Goal: Task Accomplishment & Management: Complete application form

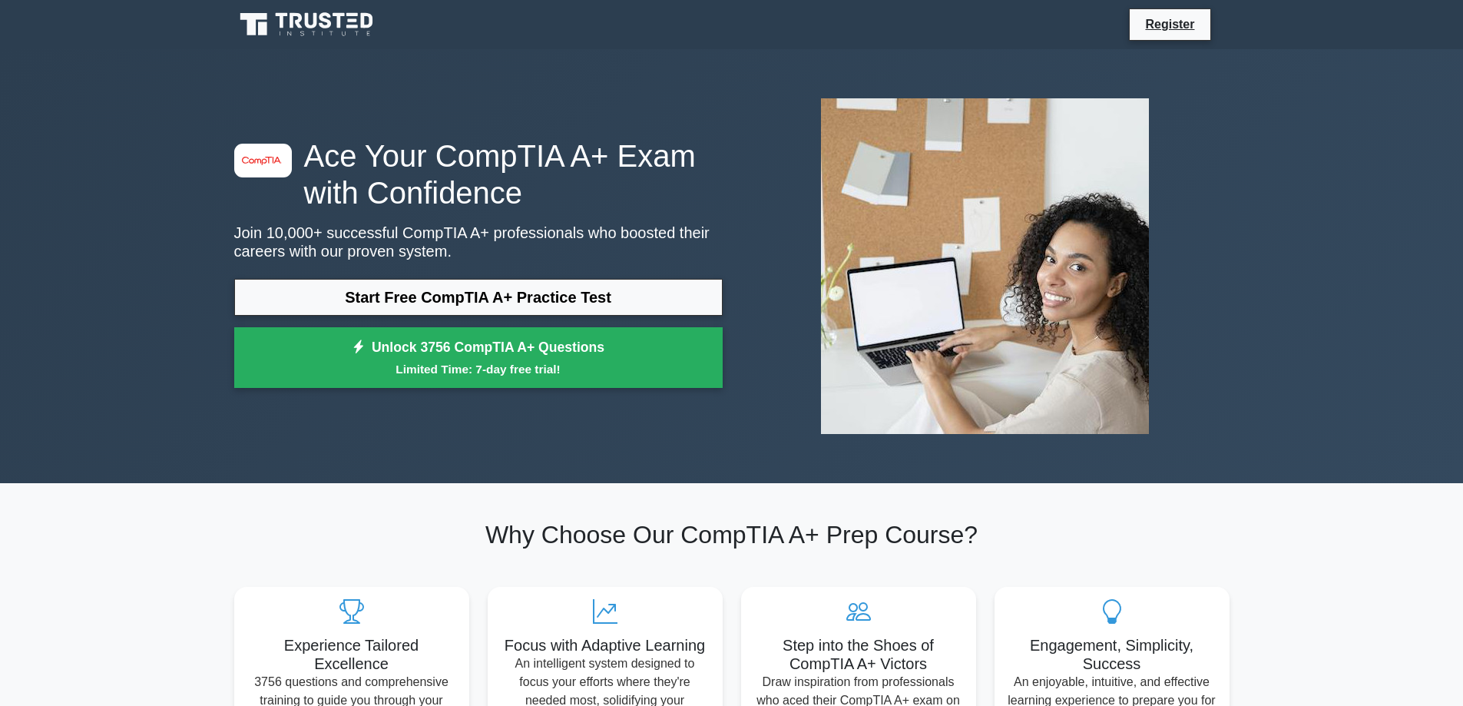
click at [321, 24] on icon at bounding box center [325, 20] width 12 height 16
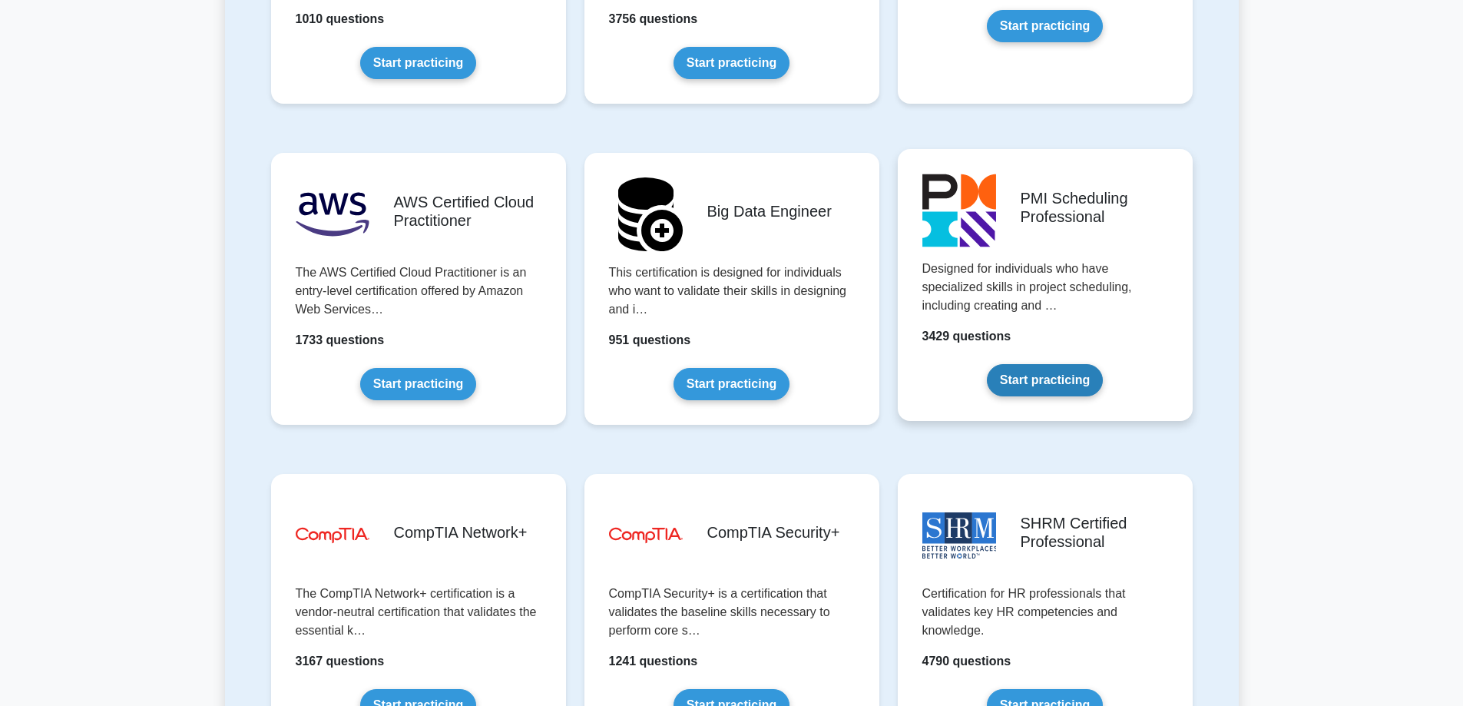
scroll to position [2227, 0]
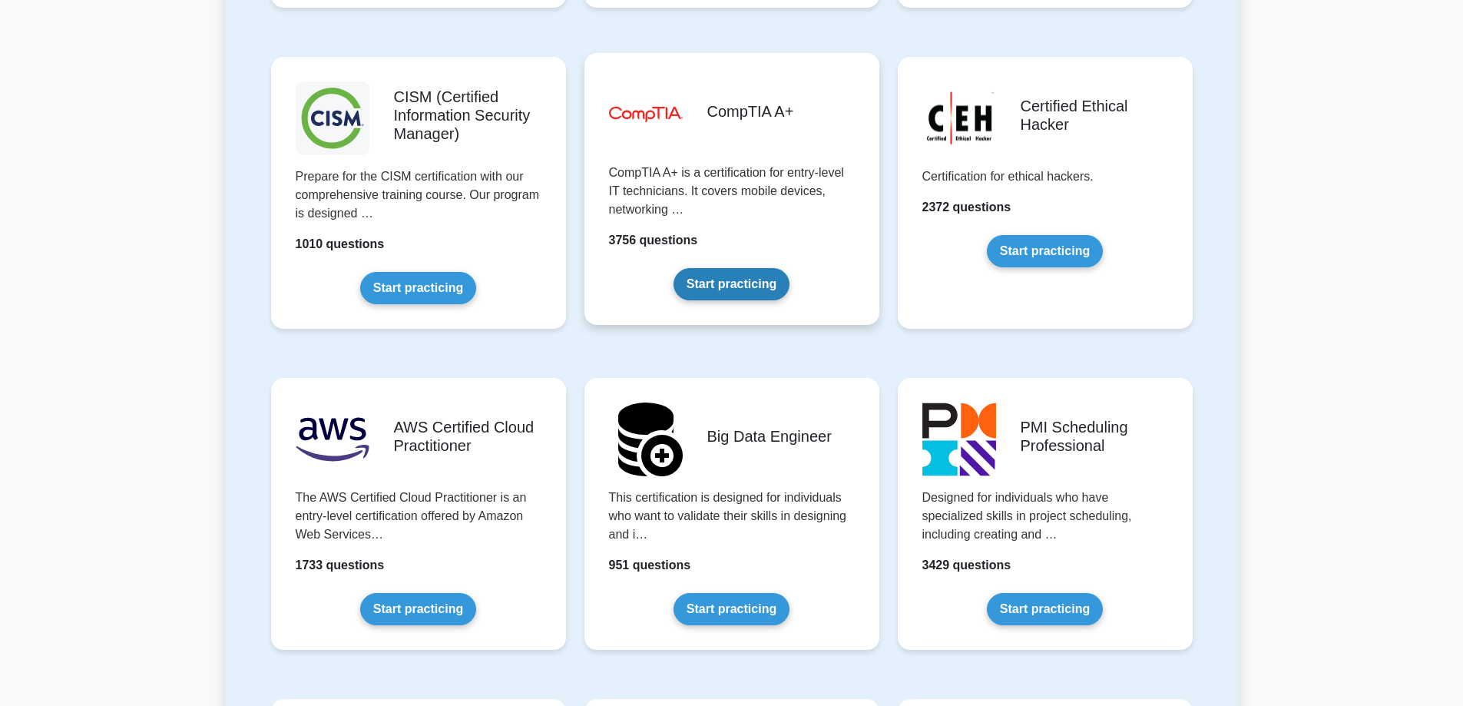
click at [770, 277] on link "Start practicing" at bounding box center [731, 284] width 116 height 32
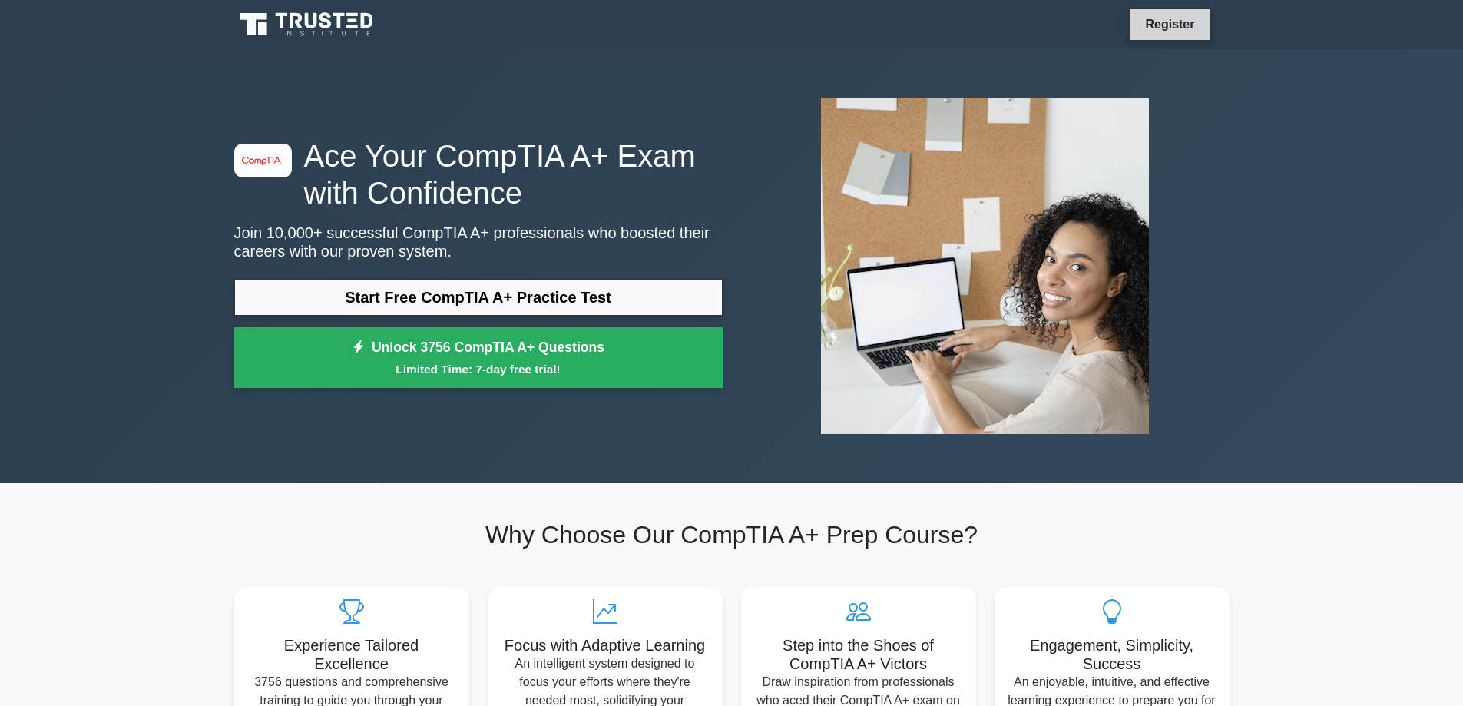
click at [1148, 20] on link "Register" at bounding box center [1170, 24] width 68 height 19
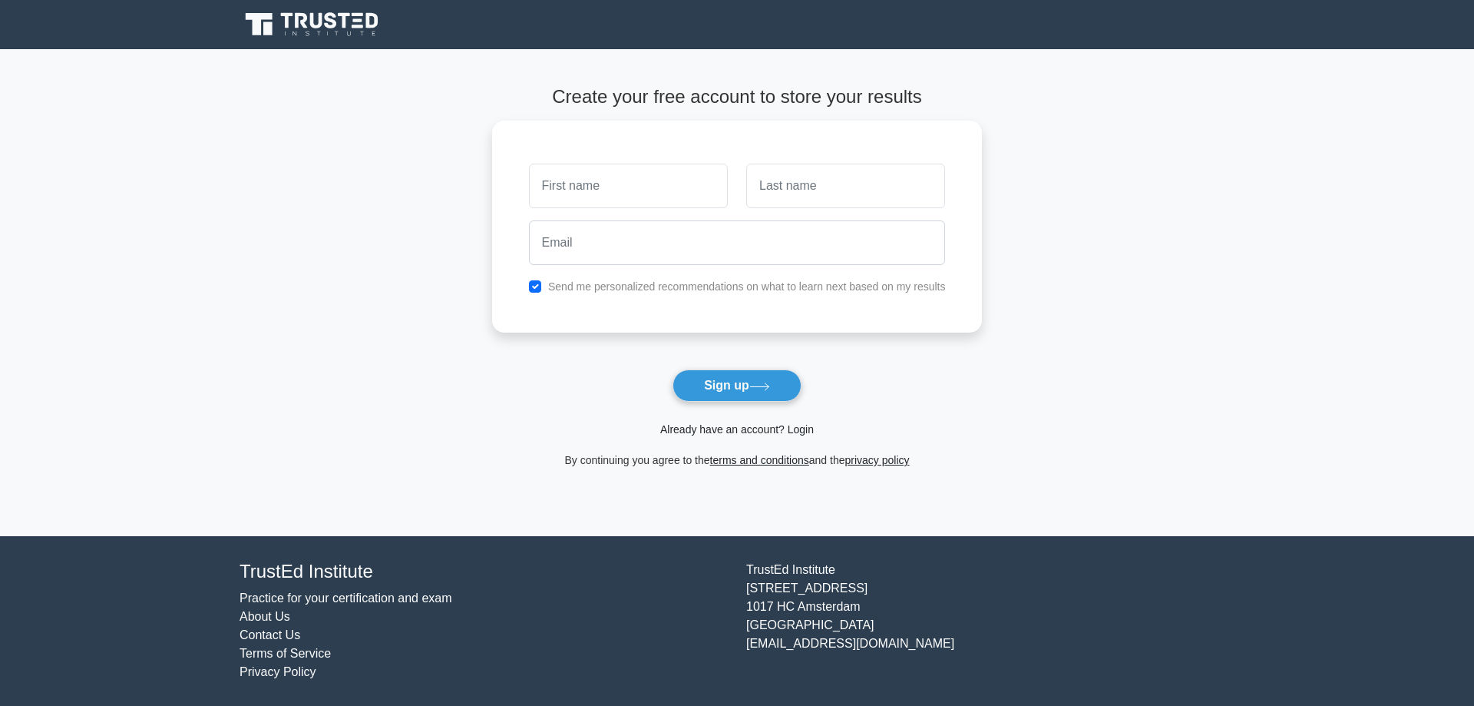
click at [772, 435] on link "Already have an account? Login" at bounding box center [737, 429] width 154 height 12
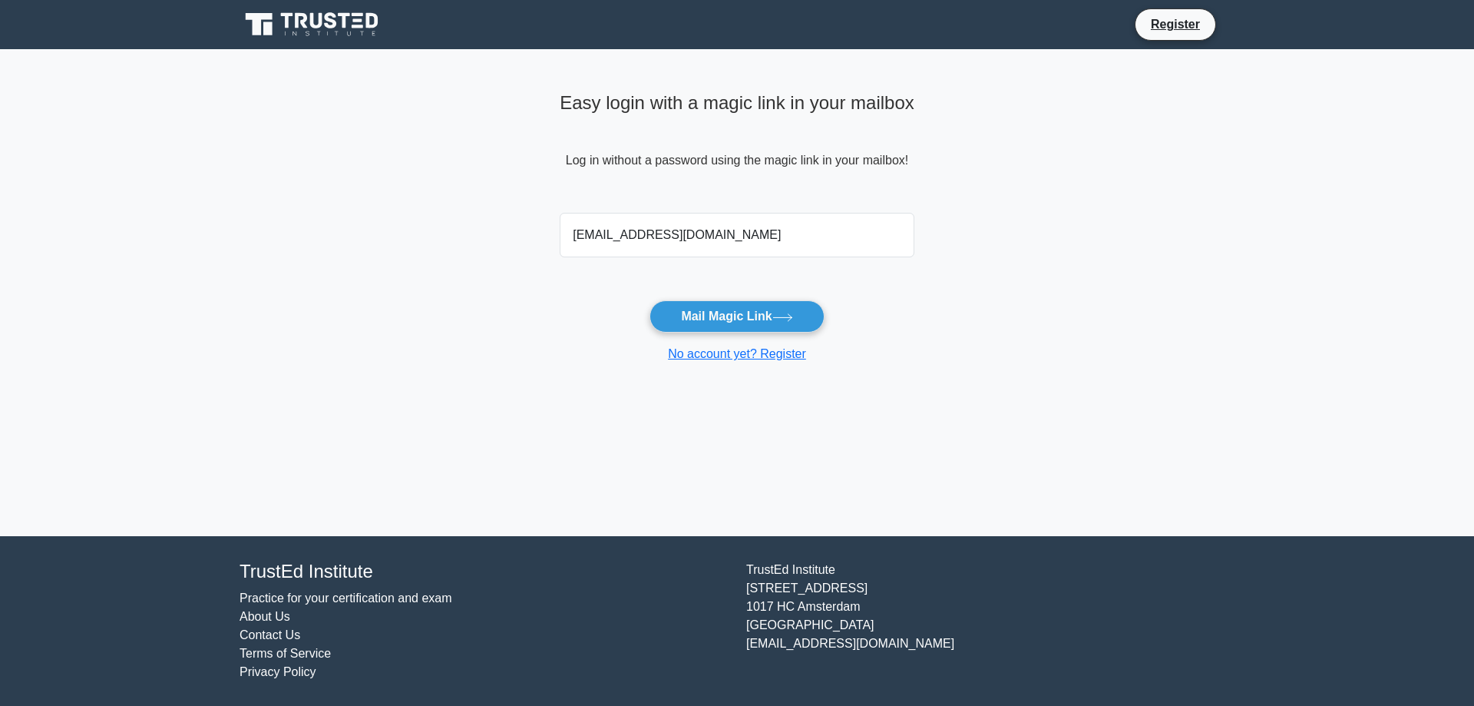
type input "[EMAIL_ADDRESS][DOMAIN_NAME]"
click at [650, 300] on button "Mail Magic Link" at bounding box center [737, 316] width 174 height 32
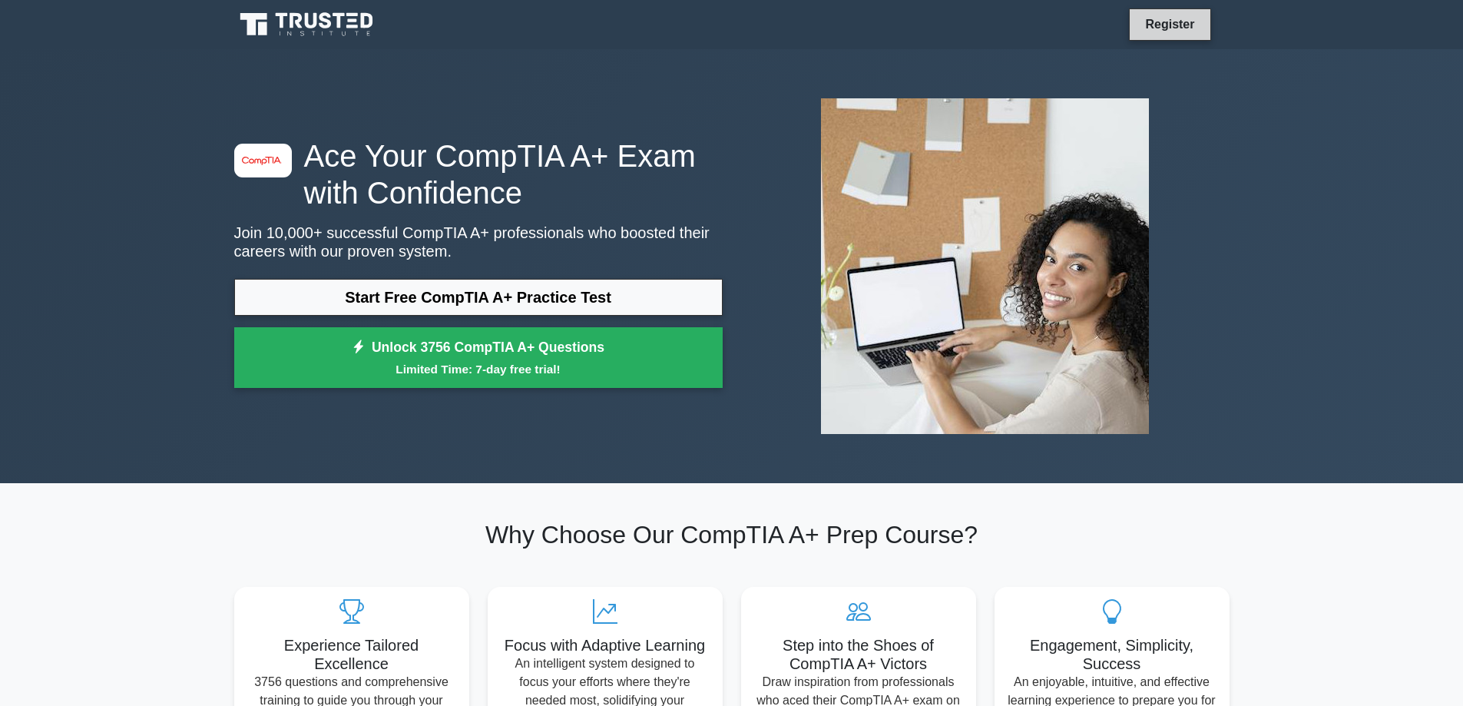
click at [1202, 23] on link "Register" at bounding box center [1170, 24] width 68 height 19
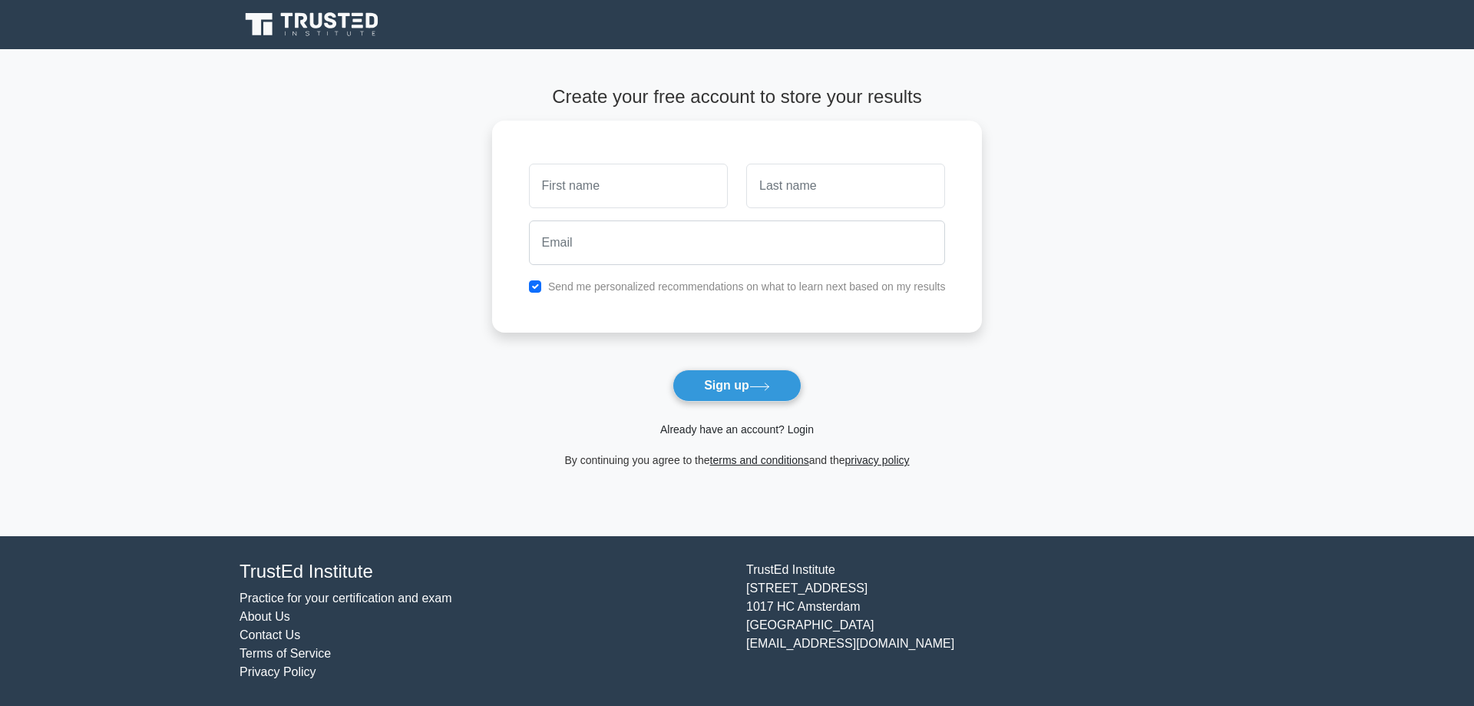
click at [752, 433] on link "Already have an account? Login" at bounding box center [737, 429] width 154 height 12
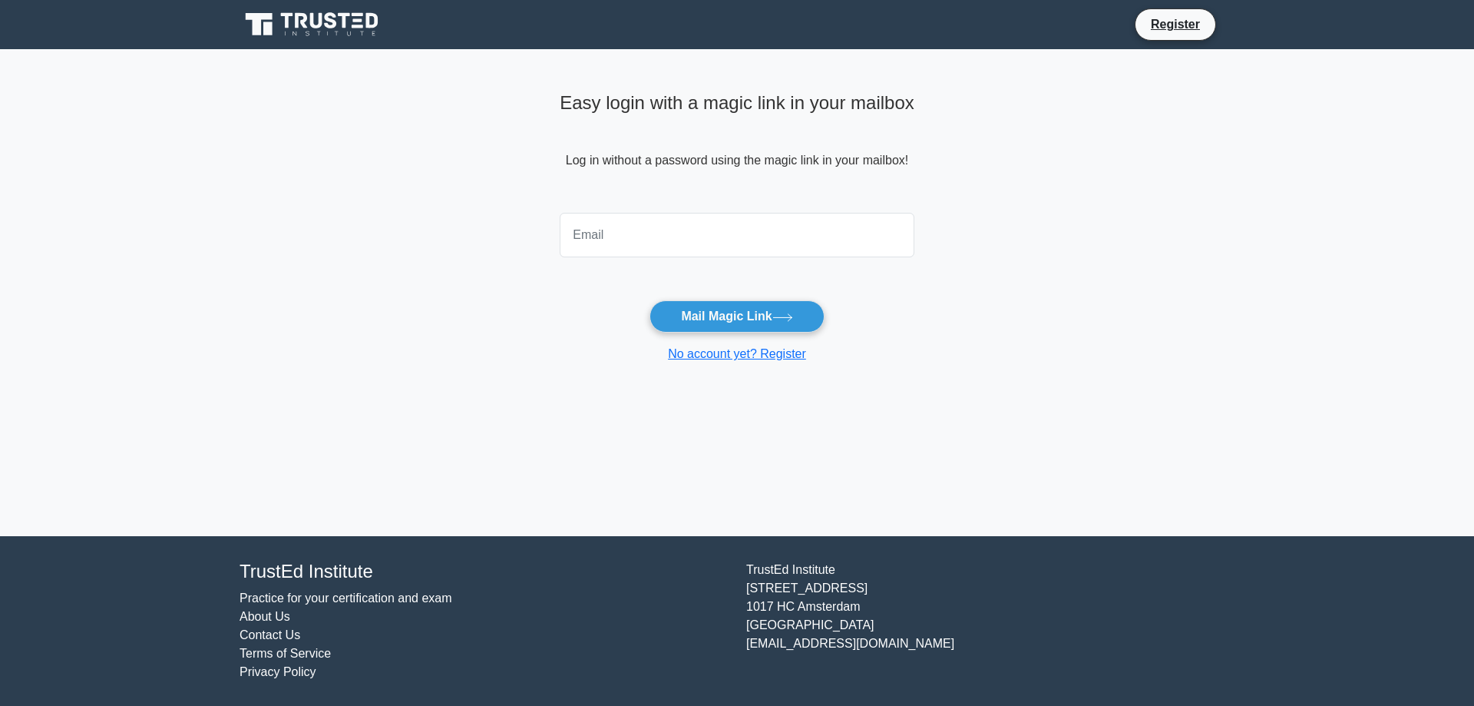
click at [694, 220] on input "email" at bounding box center [737, 235] width 355 height 45
type input "akunnacyber@yahoo.com"
click at [792, 322] on button "Mail Magic Link" at bounding box center [737, 316] width 174 height 32
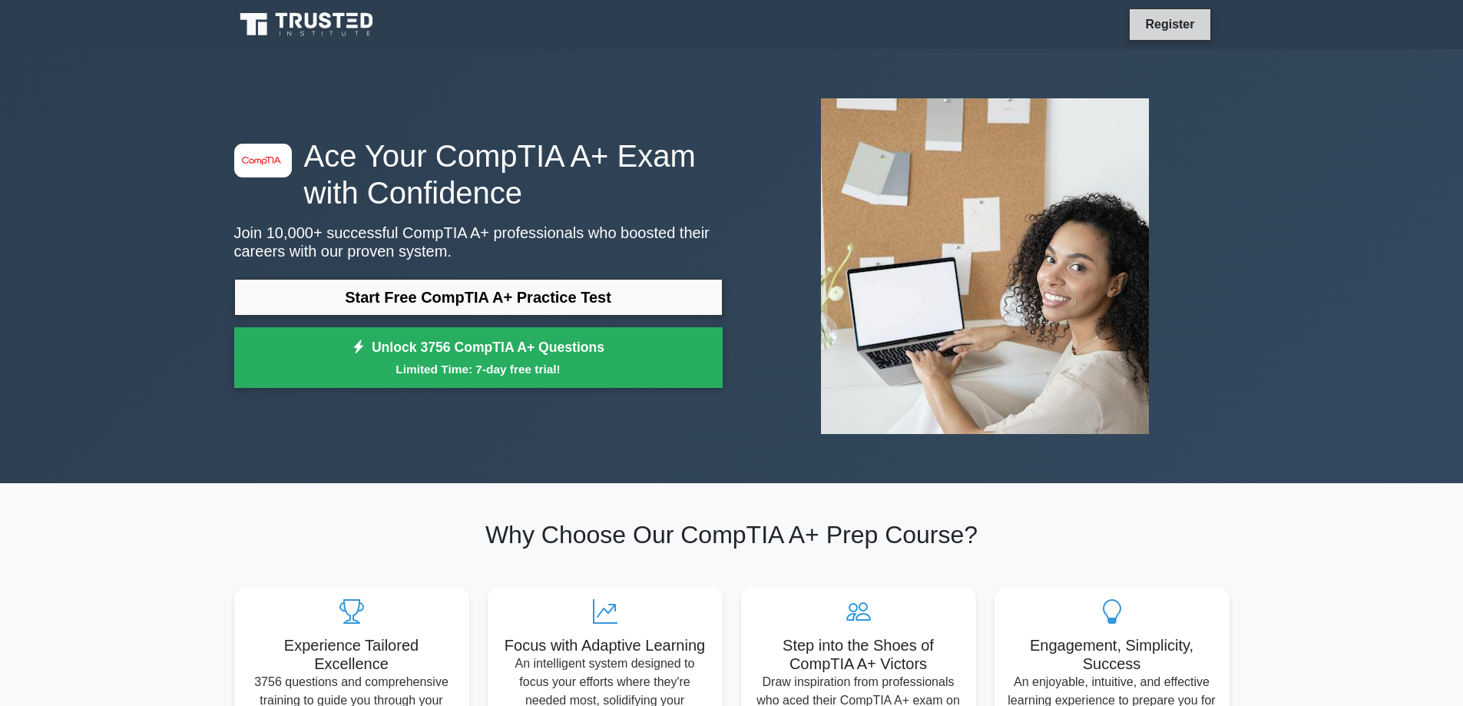
click at [1158, 20] on link "Register" at bounding box center [1170, 24] width 68 height 19
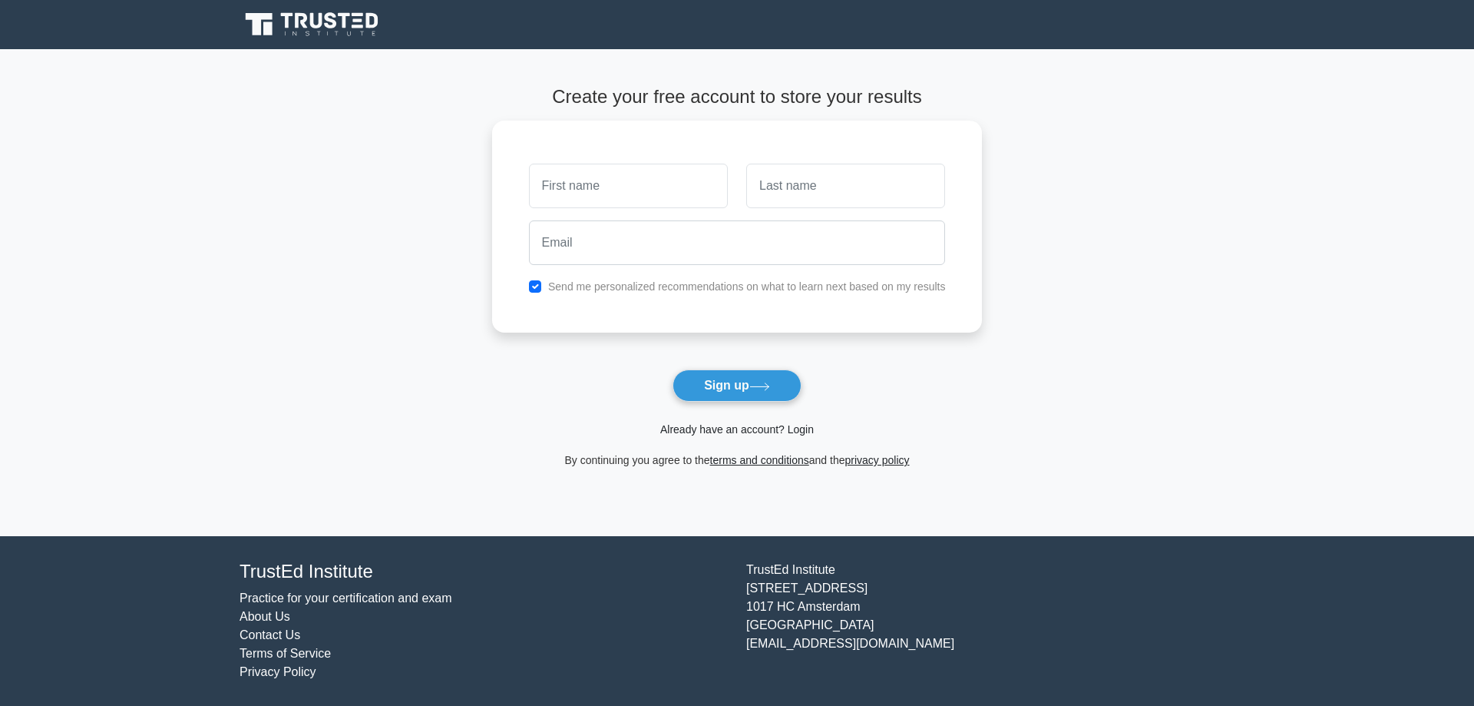
click at [754, 430] on link "Already have an account? Login" at bounding box center [737, 429] width 154 height 12
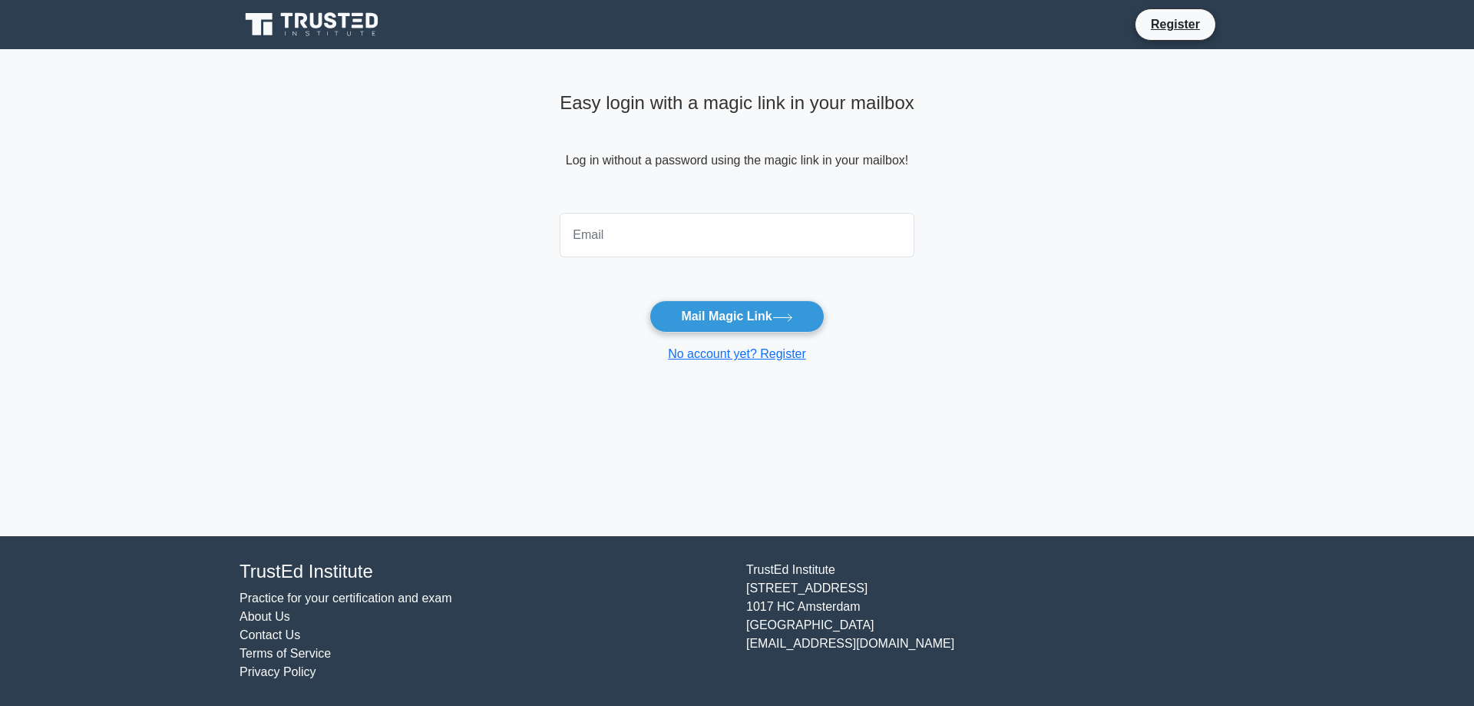
click at [723, 216] on input "email" at bounding box center [737, 235] width 355 height 45
type input "[EMAIL_ADDRESS][DOMAIN_NAME]"
click at [650, 300] on button "Mail Magic Link" at bounding box center [737, 316] width 174 height 32
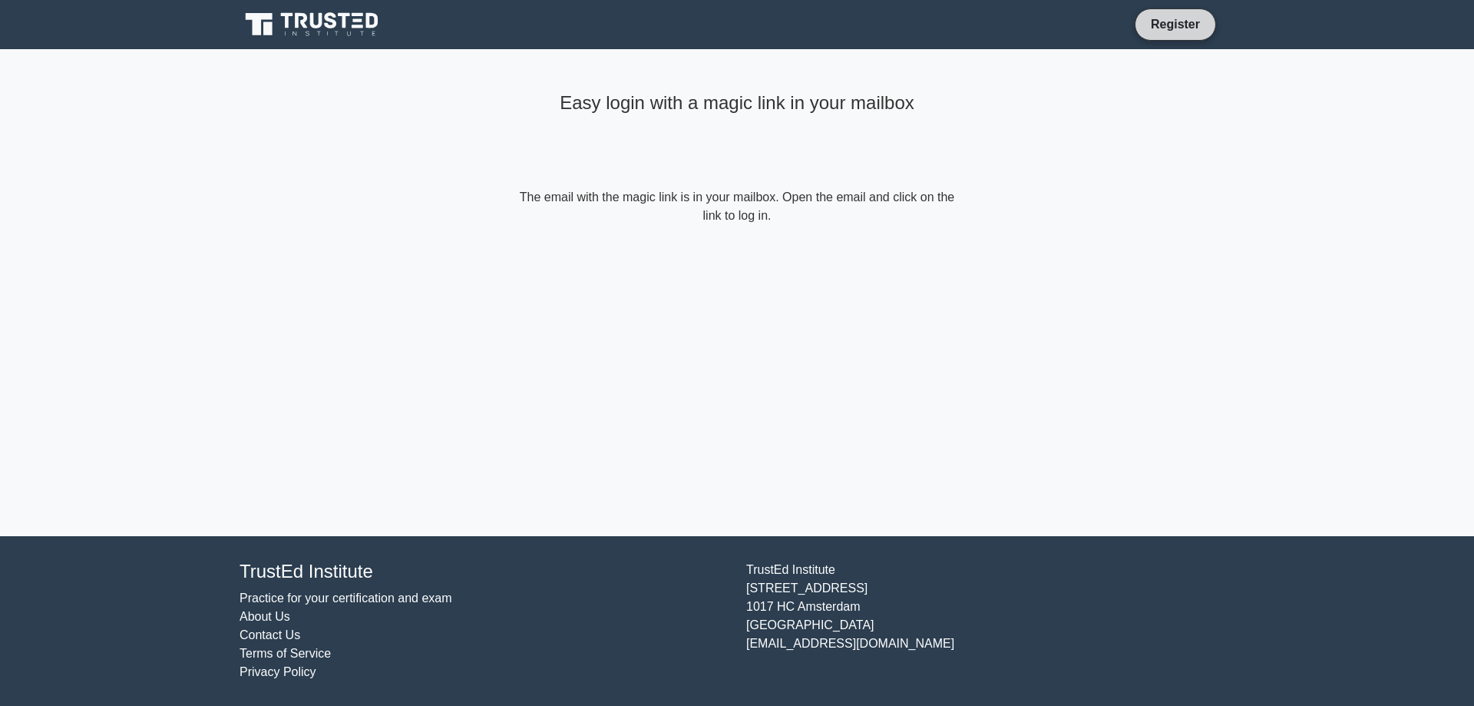
click at [1156, 33] on link "Register" at bounding box center [1176, 24] width 68 height 19
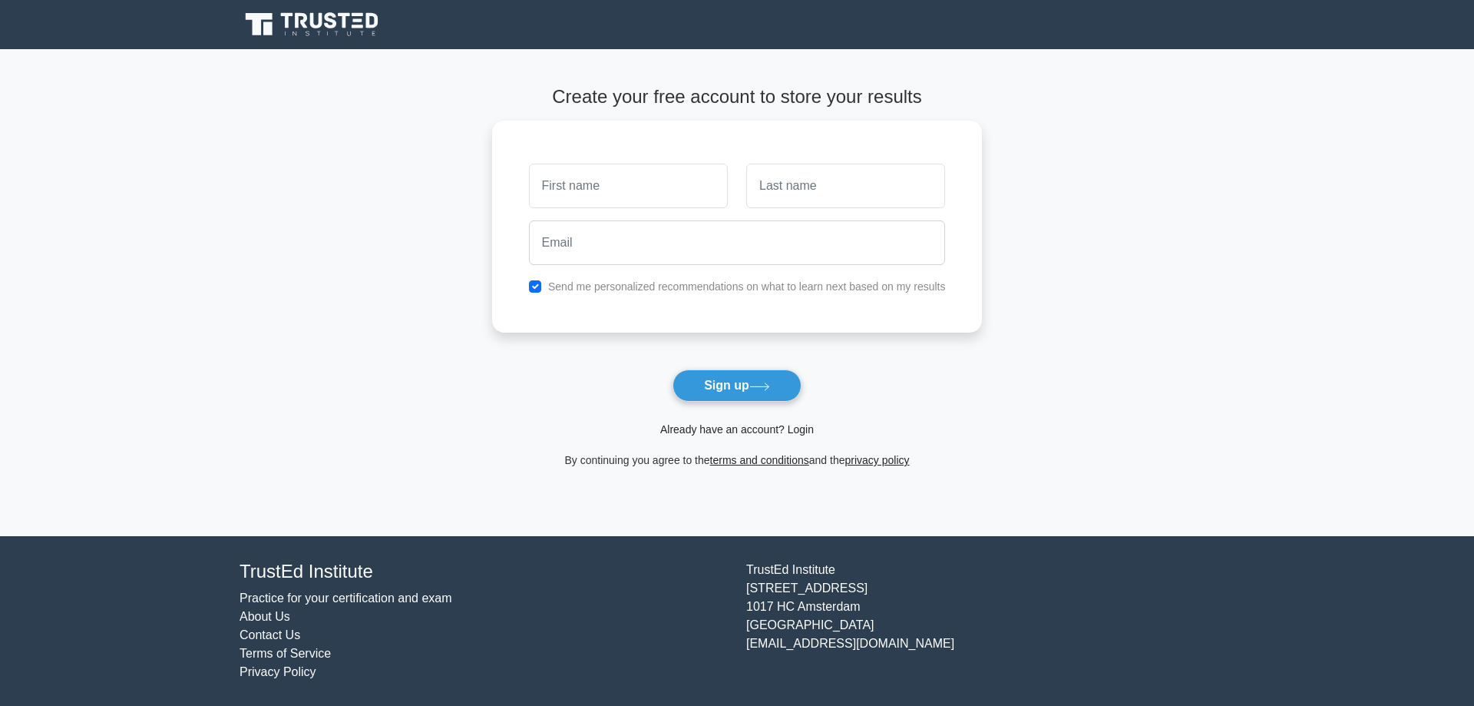
click at [714, 425] on link "Already have an account? Login" at bounding box center [737, 429] width 154 height 12
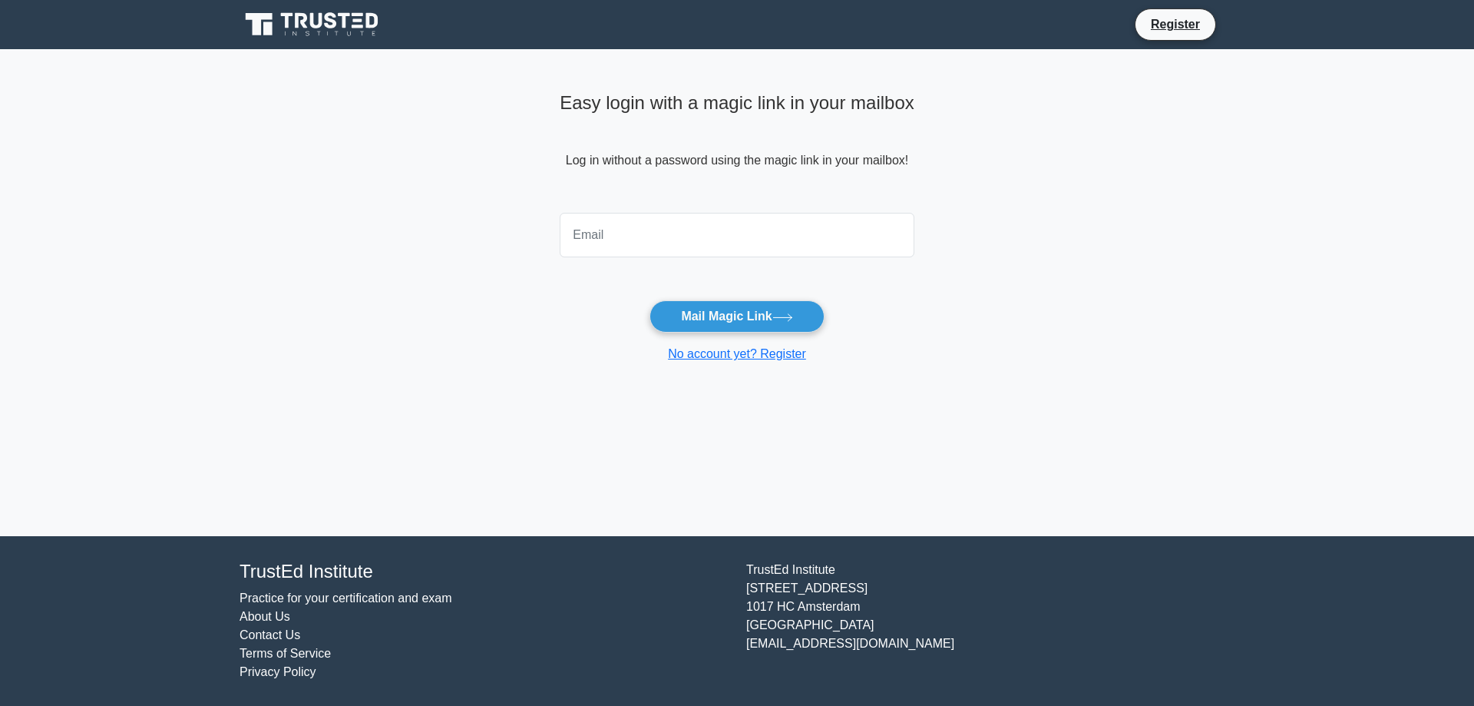
click at [703, 239] on input "email" at bounding box center [737, 235] width 355 height 45
type input "akunnacyber@yahoo.com"
click at [650, 300] on button "Mail Magic Link" at bounding box center [737, 316] width 174 height 32
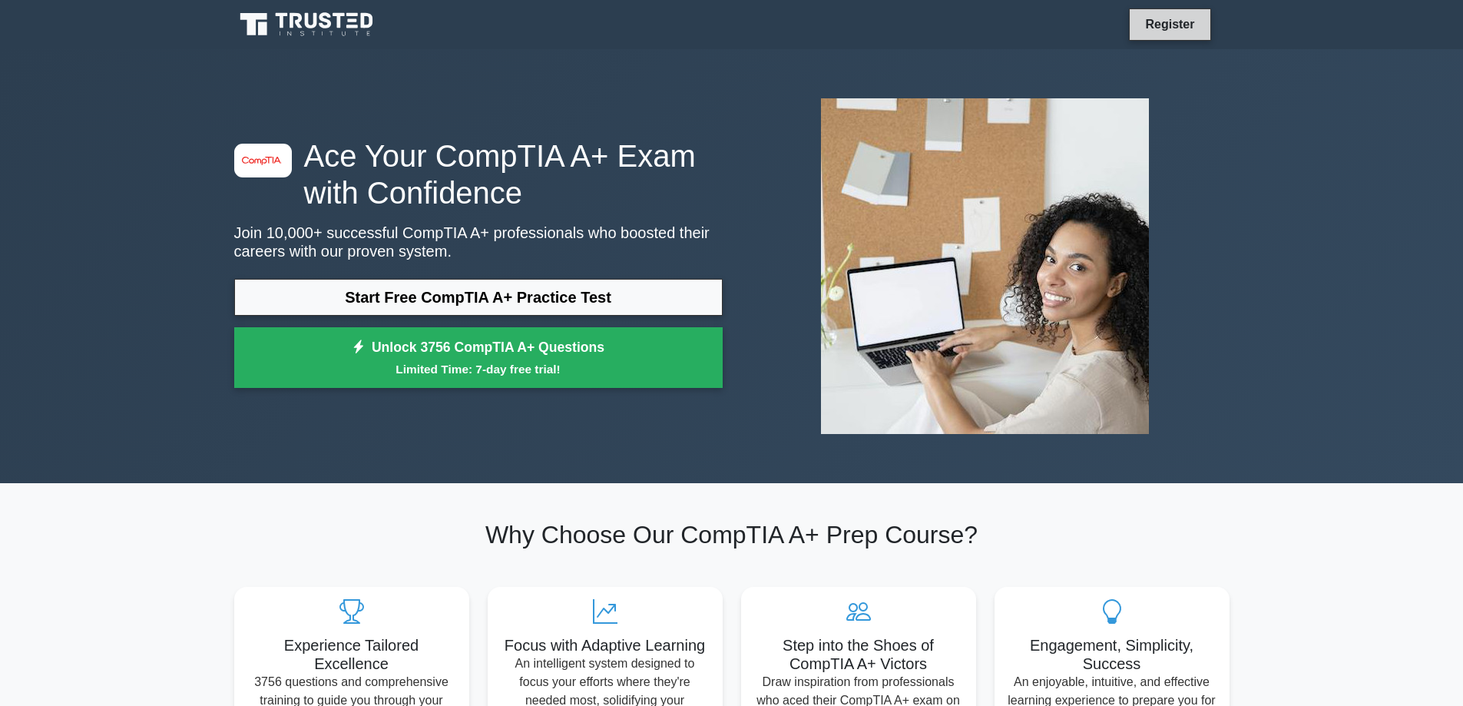
click at [1164, 18] on link "Register" at bounding box center [1170, 24] width 68 height 19
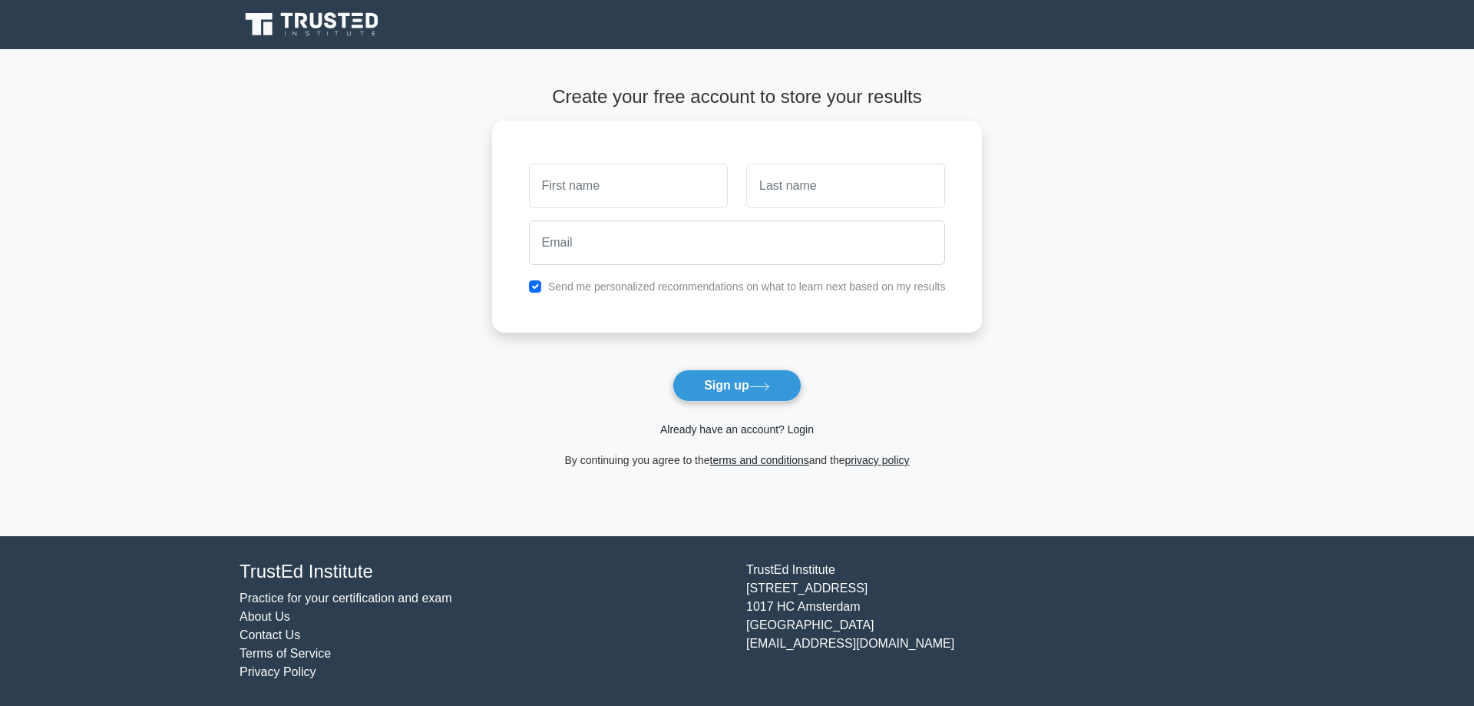
click at [754, 432] on link "Already have an account? Login" at bounding box center [737, 429] width 154 height 12
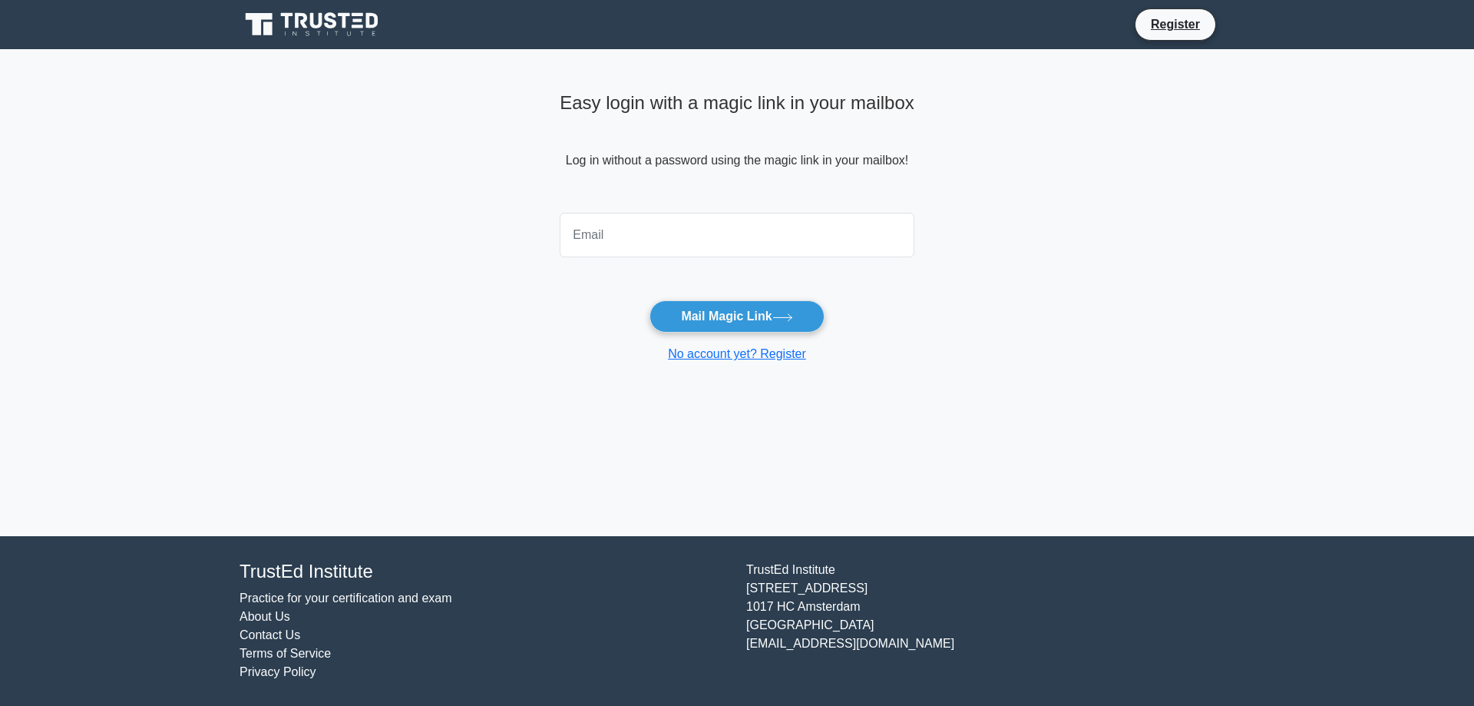
click at [782, 242] on input "email" at bounding box center [737, 235] width 355 height 45
click at [776, 227] on input "email" at bounding box center [737, 235] width 355 height 45
type input "akunnacyber@yahoo.com"
click at [650, 300] on button "Mail Magic Link" at bounding box center [737, 316] width 174 height 32
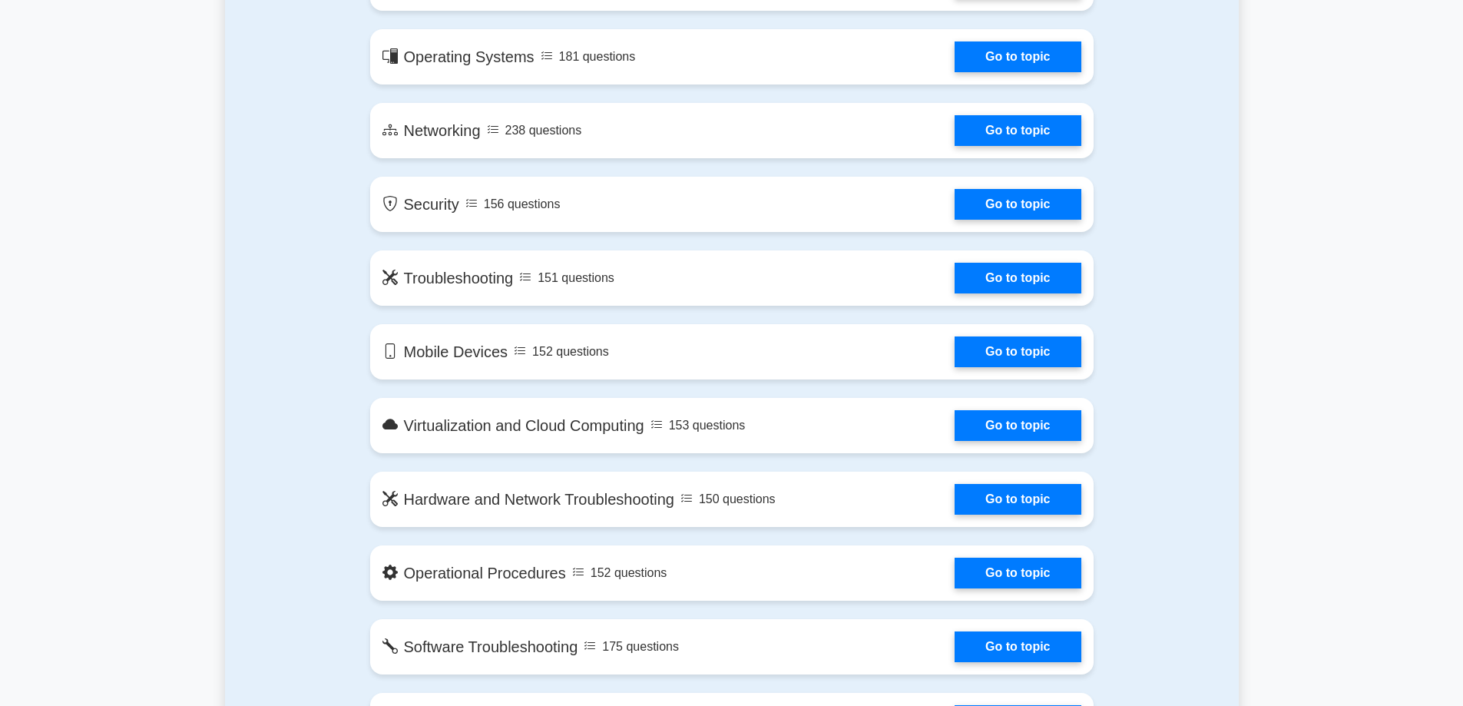
scroll to position [768, 0]
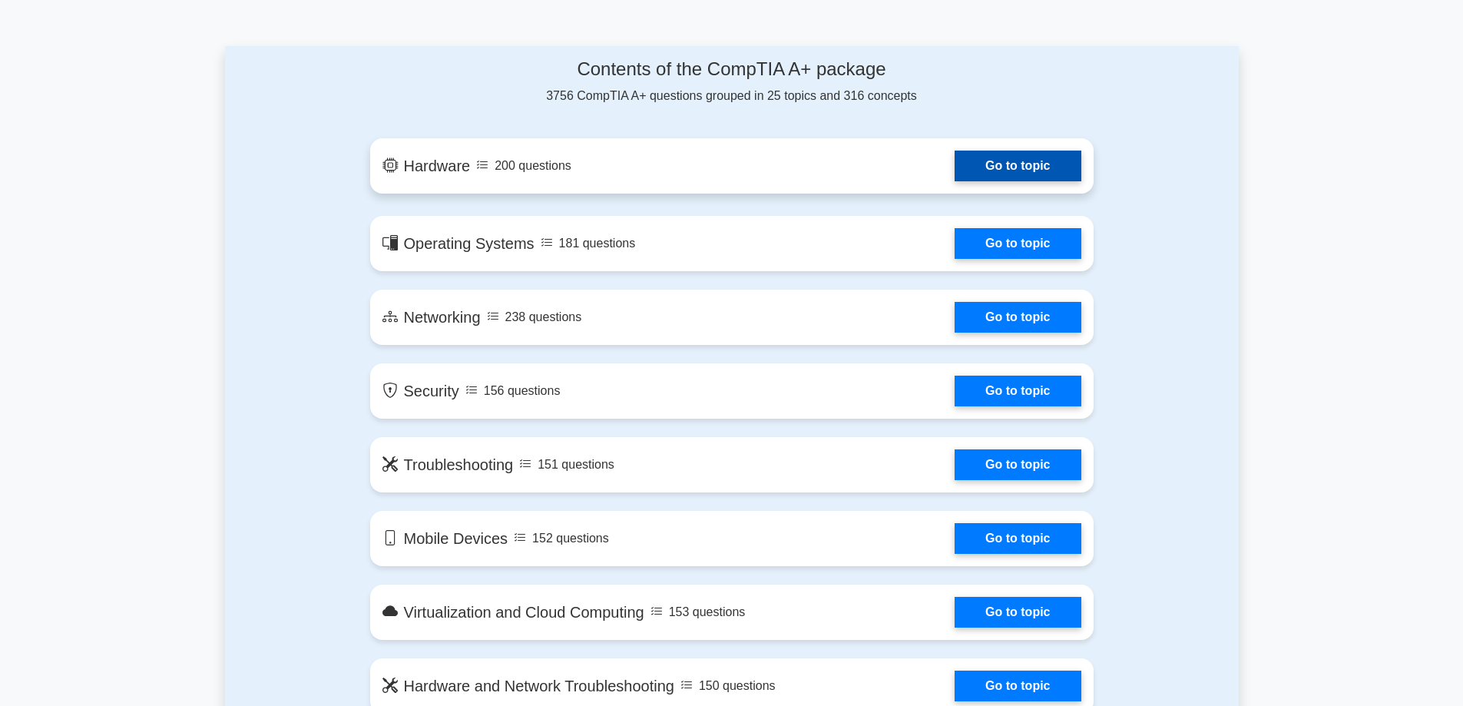
click at [1034, 176] on link "Go to topic" at bounding box center [1017, 165] width 126 height 31
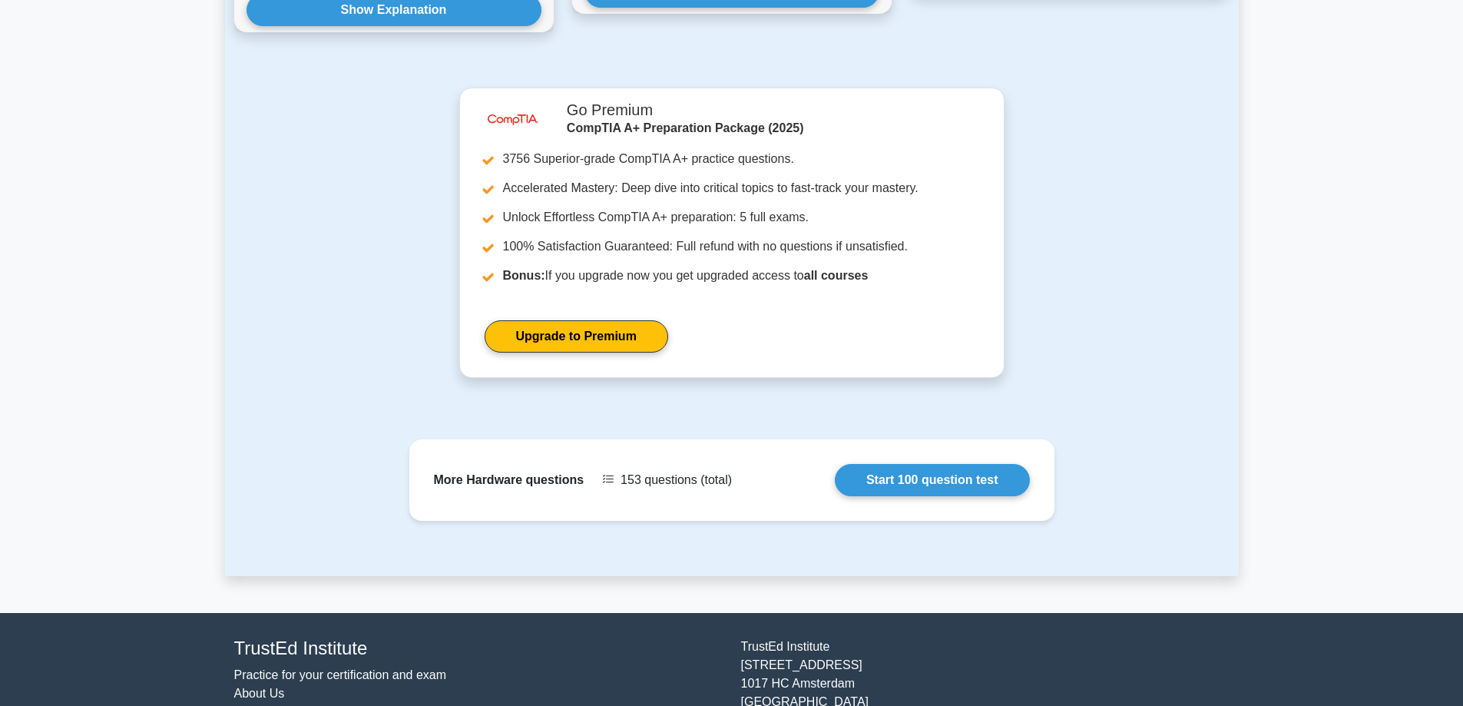
scroll to position [1517, 0]
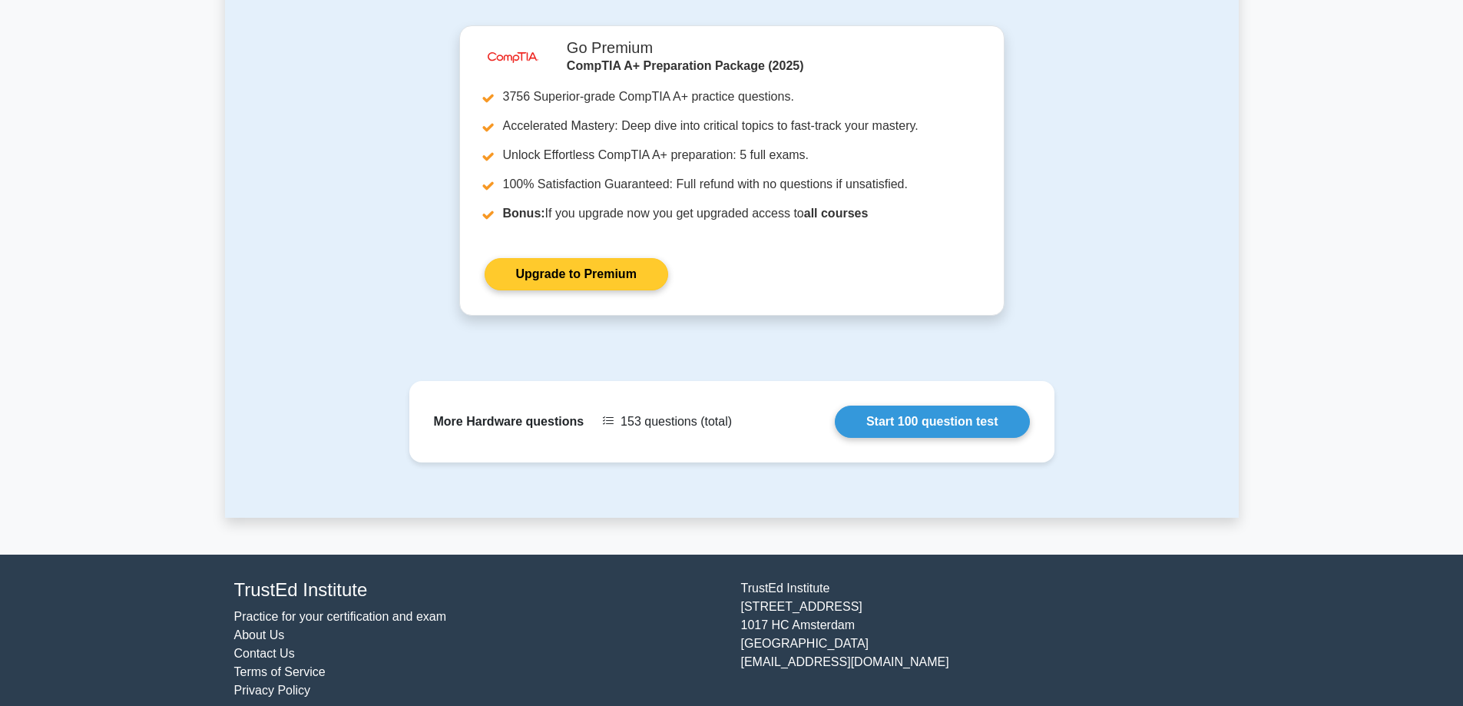
click at [587, 258] on link "Upgrade to Premium" at bounding box center [577, 274] width 184 height 32
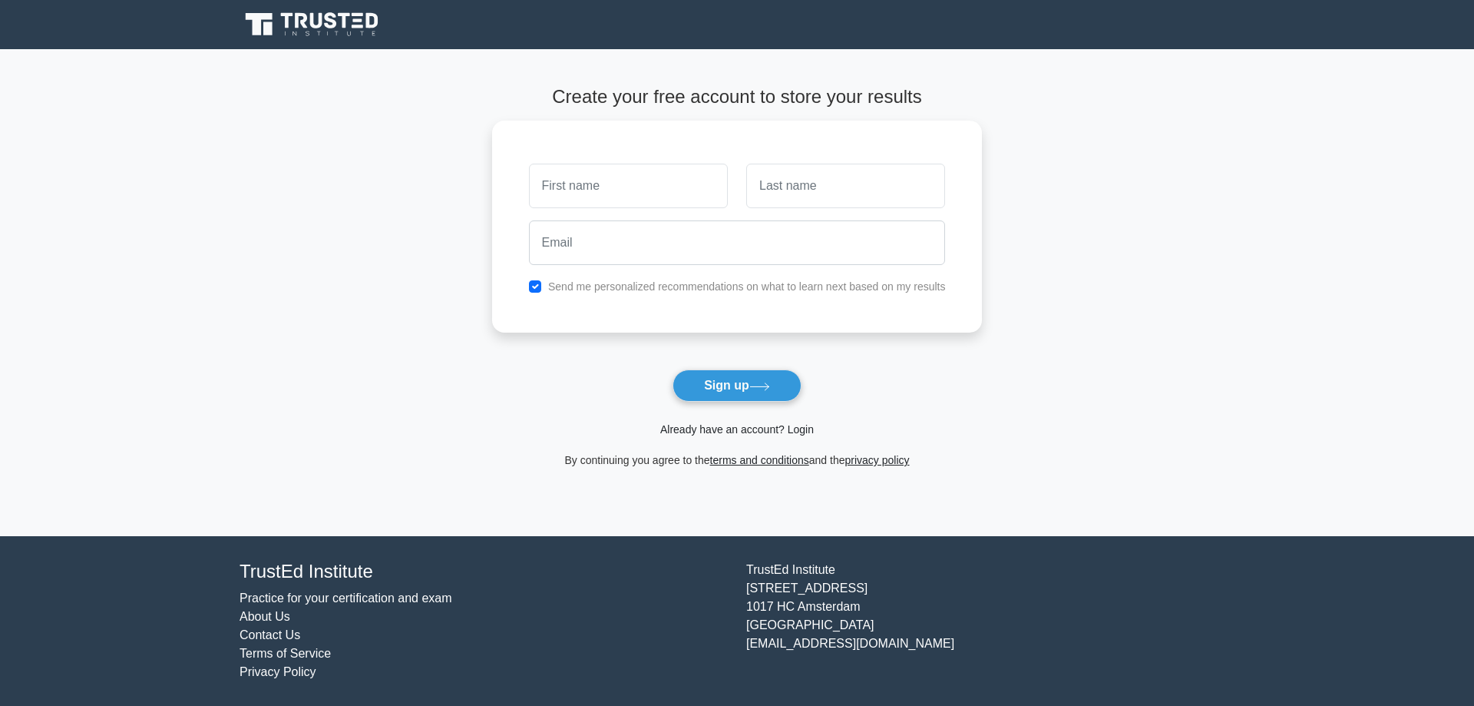
click at [744, 434] on link "Already have an account? Login" at bounding box center [737, 429] width 154 height 12
click at [648, 187] on input "text" at bounding box center [628, 182] width 199 height 45
type input "Ifeanyi"
click at [818, 194] on input "text" at bounding box center [845, 182] width 199 height 45
type input "Akunna"
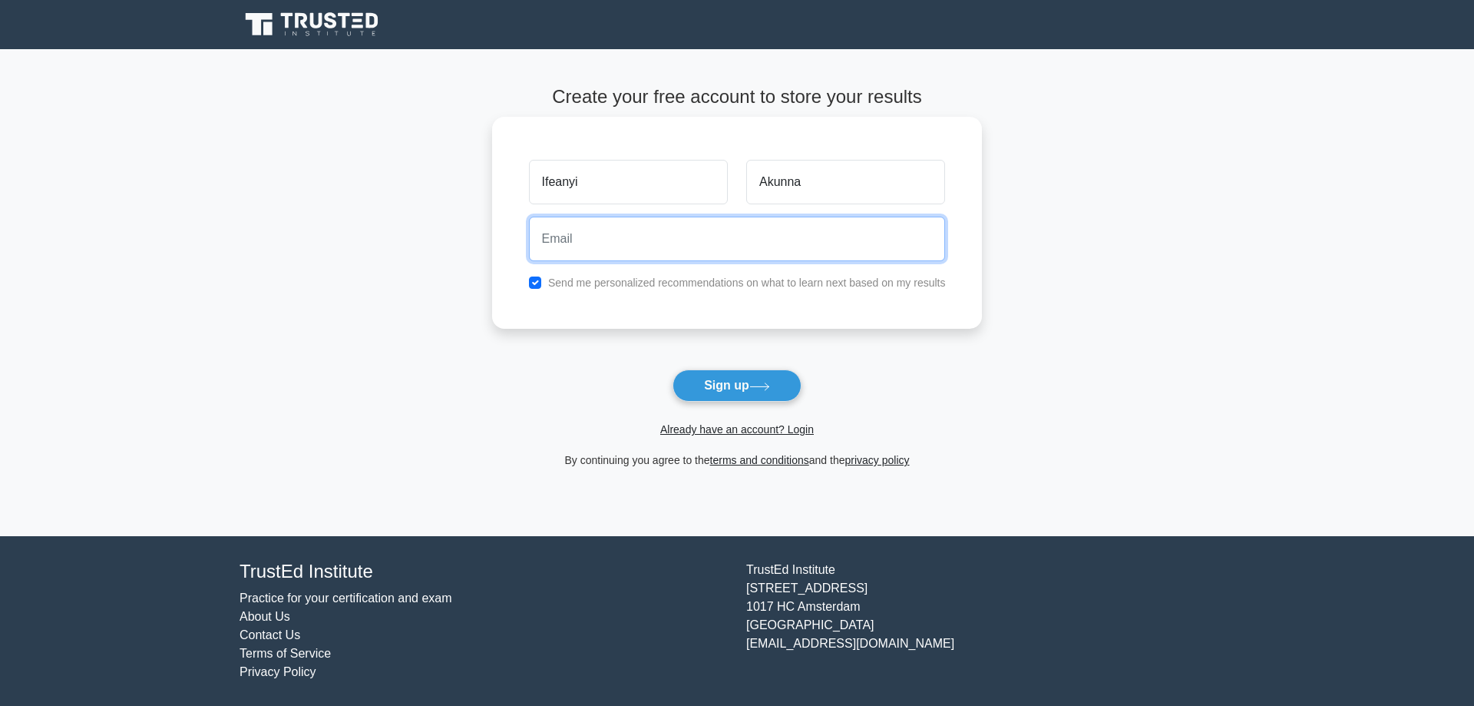
click at [814, 239] on input "email" at bounding box center [737, 239] width 417 height 45
type input "i"
type input "[EMAIL_ADDRESS][DOMAIN_NAME]"
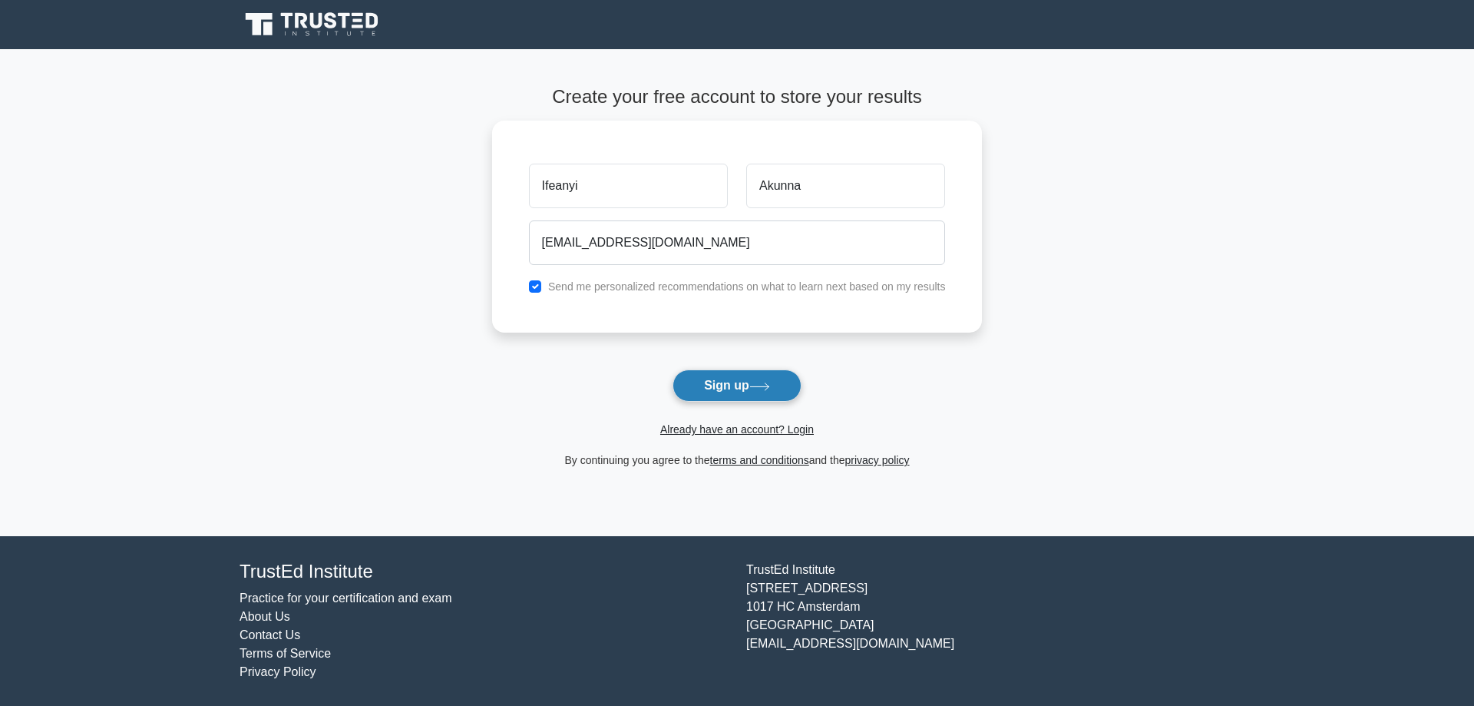
click at [752, 389] on button "Sign up" at bounding box center [737, 385] width 129 height 32
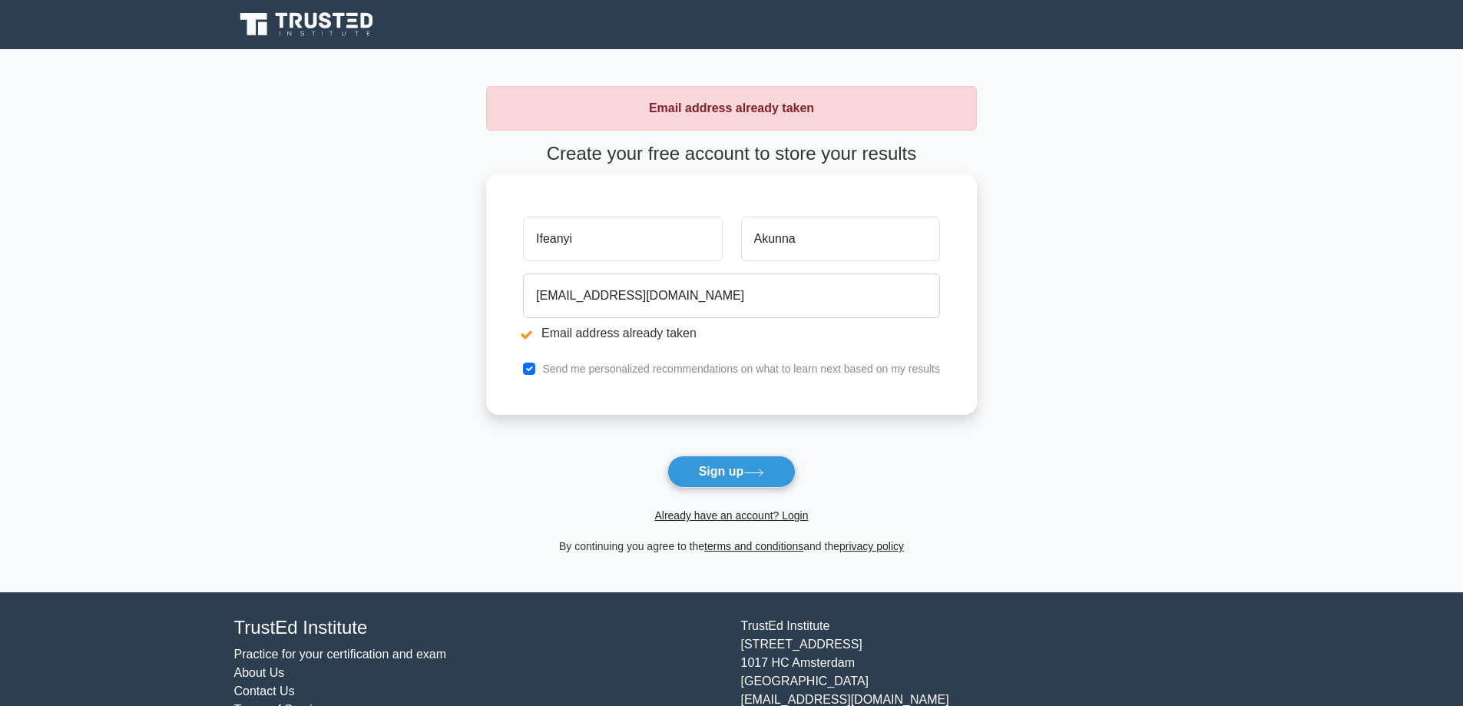
click at [573, 330] on li "Email address already taken" at bounding box center [731, 333] width 417 height 18
click at [768, 516] on link "Already have an account? Login" at bounding box center [731, 515] width 154 height 12
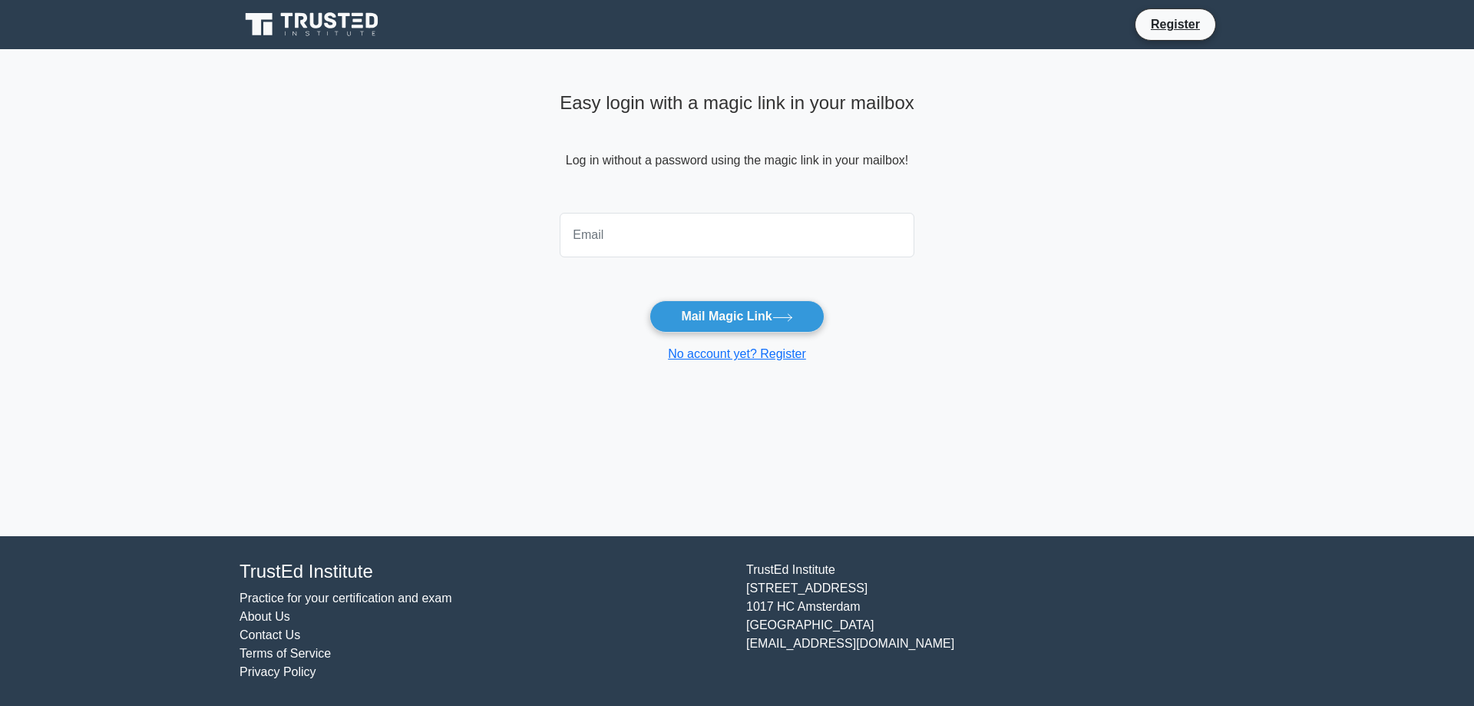
click at [754, 243] on input "email" at bounding box center [737, 235] width 355 height 45
type input "[EMAIL_ADDRESS][DOMAIN_NAME]"
click at [650, 300] on button "Mail Magic Link" at bounding box center [737, 316] width 174 height 32
